Goal: Task Accomplishment & Management: Use online tool/utility

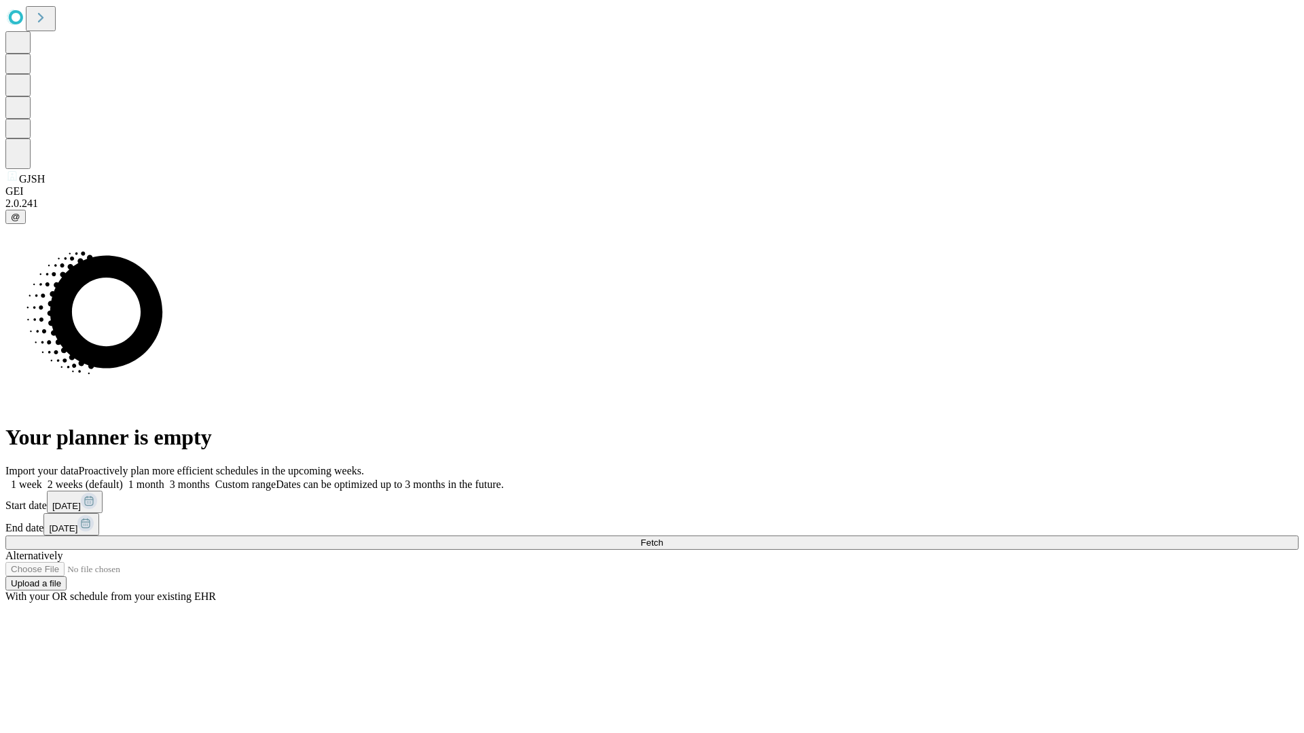
click at [663, 538] on span "Fetch" at bounding box center [651, 543] width 22 height 10
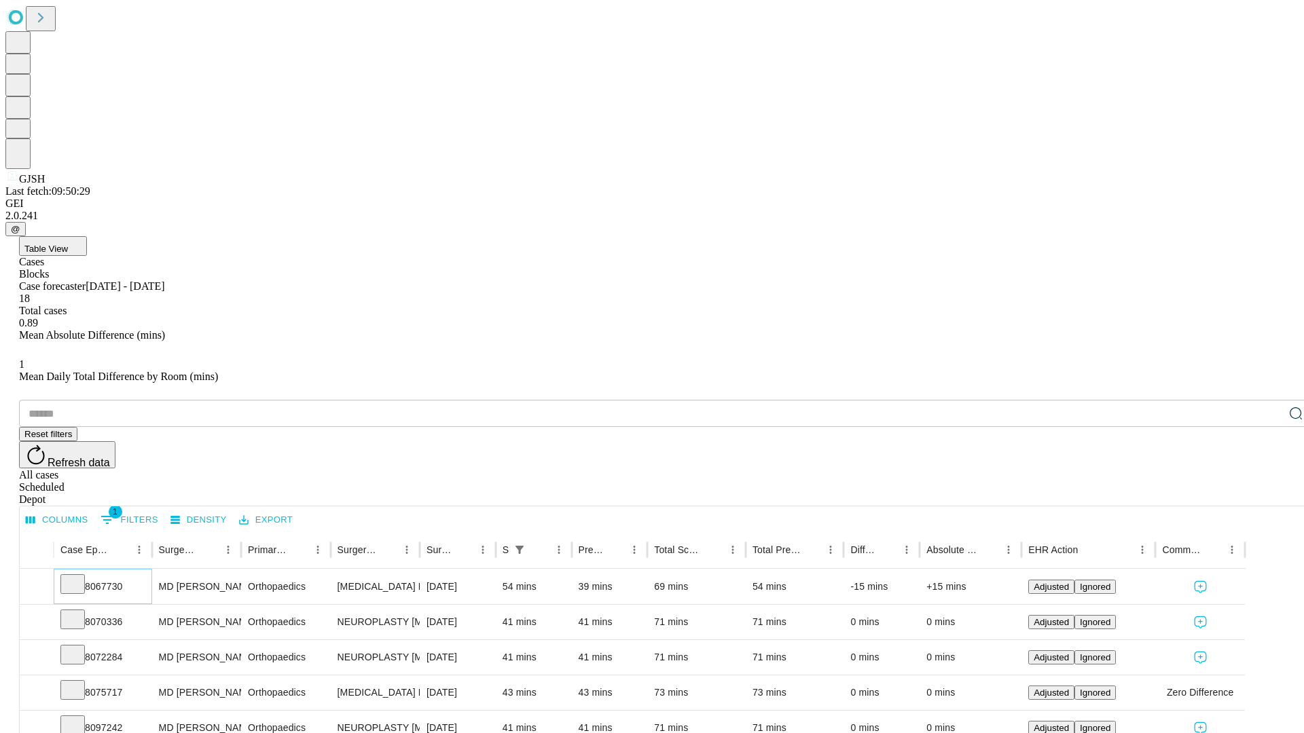
click at [79, 577] on icon at bounding box center [73, 584] width 14 height 14
